Goal: Information Seeking & Learning: Find specific fact

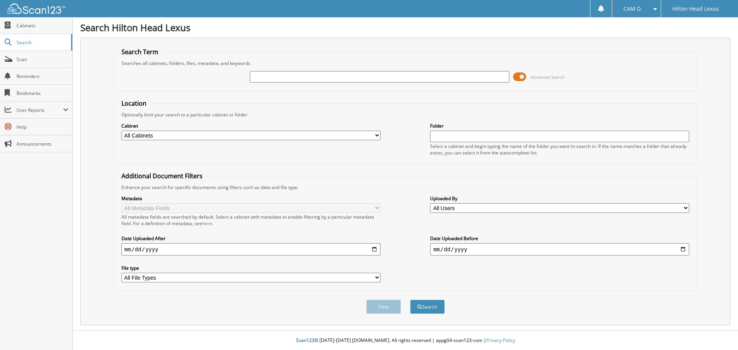
click at [386, 79] on input "text" at bounding box center [379, 77] width 259 height 12
type input "h25668"
click at [410, 300] on button "Search" at bounding box center [427, 307] width 35 height 14
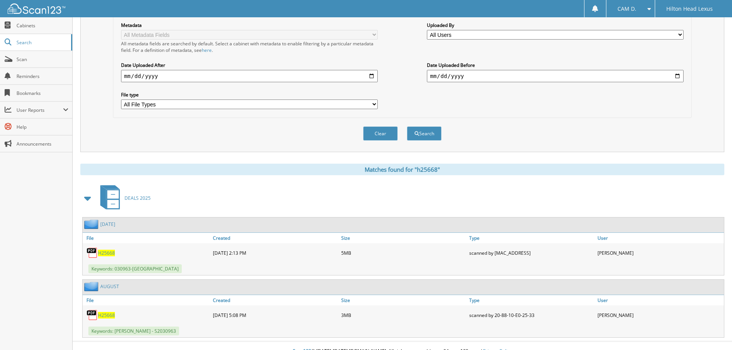
scroll to position [184, 0]
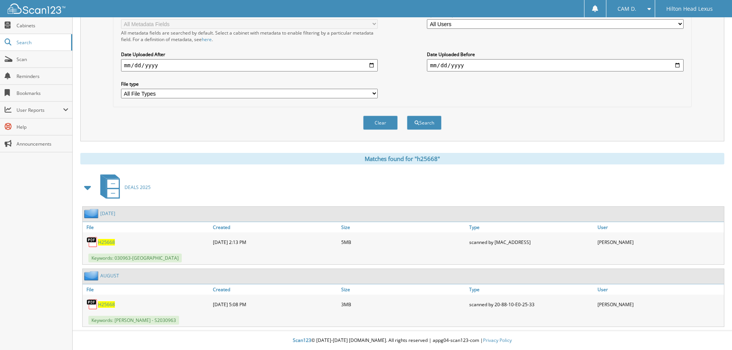
click at [108, 303] on span "H25668" at bounding box center [106, 304] width 17 height 7
click at [104, 243] on span "H25668" at bounding box center [106, 242] width 17 height 7
